Goal: Information Seeking & Learning: Learn about a topic

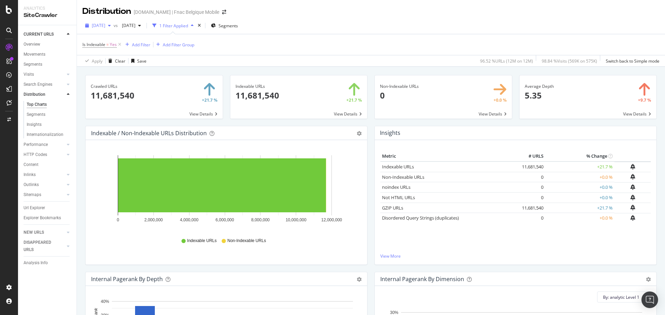
click at [105, 25] on span "[DATE]" at bounding box center [99, 26] width 14 height 6
click at [287, 15] on div "Distribution fnac.be | Fnac Belgique Mobile" at bounding box center [371, 8] width 588 height 17
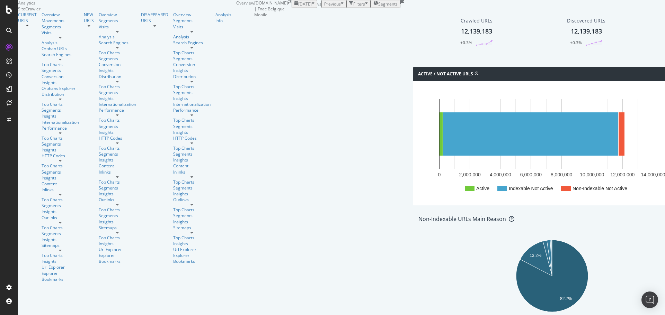
click at [312, 7] on icon "button" at bounding box center [313, 4] width 3 height 6
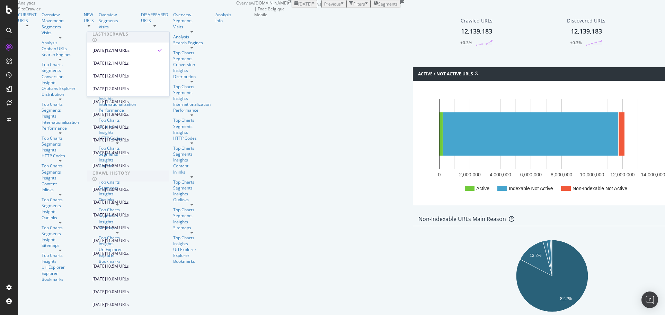
click at [312, 7] on icon "button" at bounding box center [313, 4] width 3 height 6
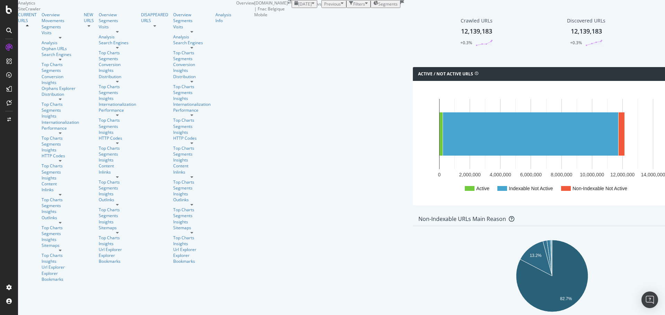
scroll to position [50, 0]
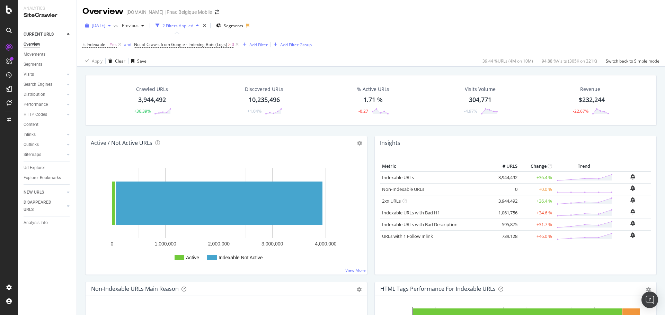
click at [105, 25] on span "2024 Mar. 1st" at bounding box center [99, 26] width 14 height 6
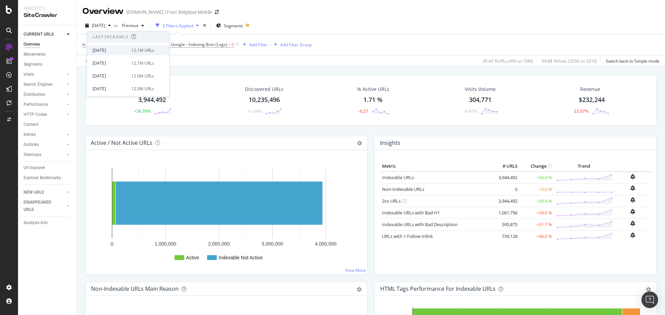
click at [128, 53] on div "2025 Sep. 5th 12.1M URLs" at bounding box center [123, 50] width 62 height 6
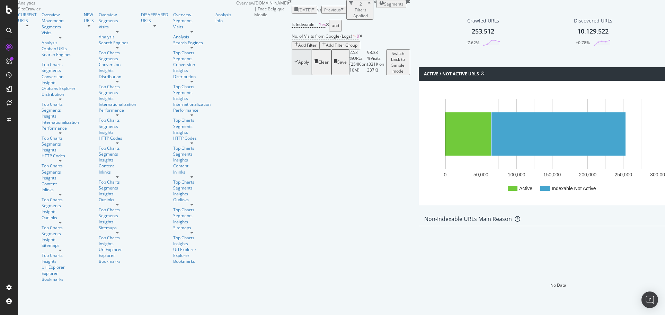
click at [298, 13] on span "2024 Feb. 1st" at bounding box center [305, 10] width 14 height 6
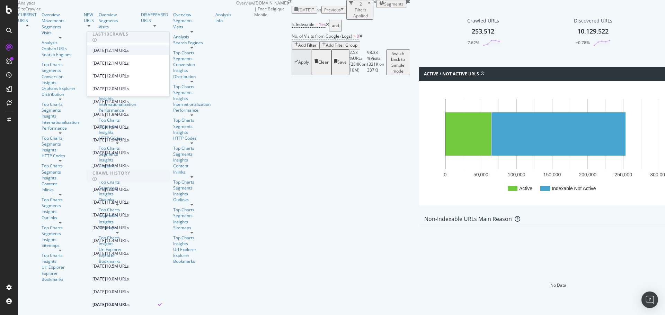
click at [125, 54] on div "2025 Sep. 5th 12.1M URLs" at bounding box center [128, 50] width 82 height 10
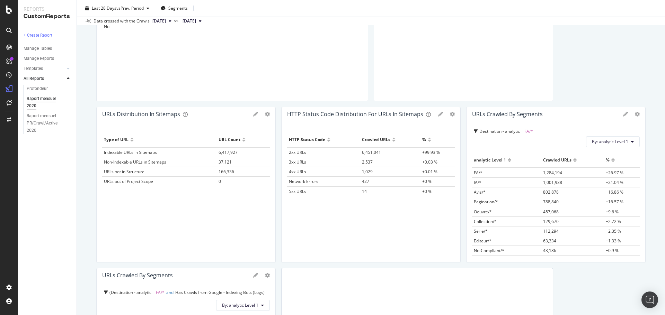
scroll to position [132, 0]
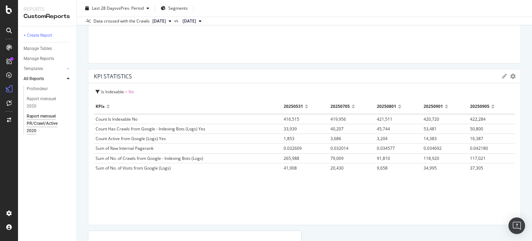
scroll to position [1130, 0]
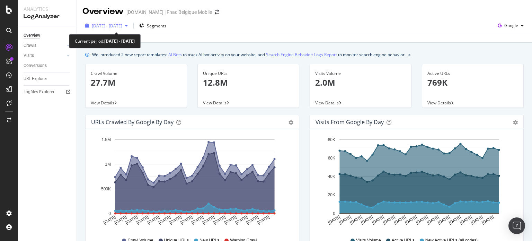
click at [131, 28] on div "[DATE] - [DATE]" at bounding box center [106, 25] width 48 height 10
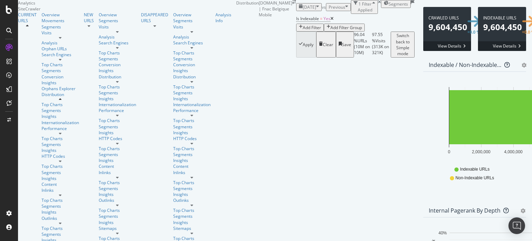
click at [303, 10] on span "[DATE]" at bounding box center [310, 7] width 14 height 6
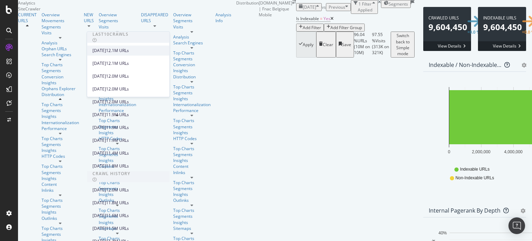
click at [119, 54] on div "[DATE] 12.1M URLs" at bounding box center [128, 50] width 82 height 10
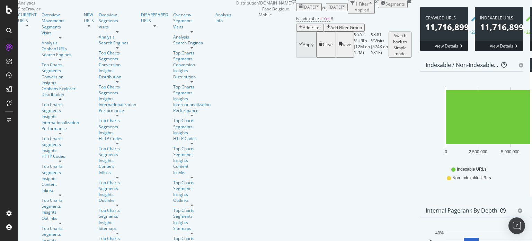
scroll to position [345, 0]
drag, startPoint x: 90, startPoint y: 126, endPoint x: 188, endPoint y: 159, distance: 103.5
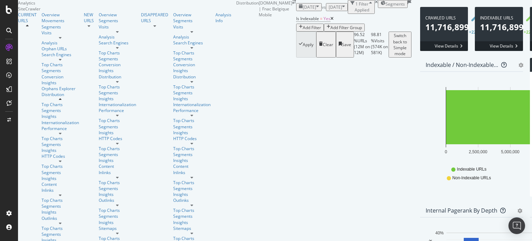
drag, startPoint x: 220, startPoint y: 191, endPoint x: 90, endPoint y: 124, distance: 145.6
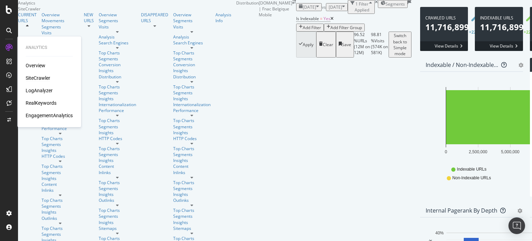
click at [37, 94] on div "Overview SiteCrawler LogAnalyzer RealKeywords EngagementAnalytics" at bounding box center [49, 90] width 47 height 57
